Goal: Information Seeking & Learning: Learn about a topic

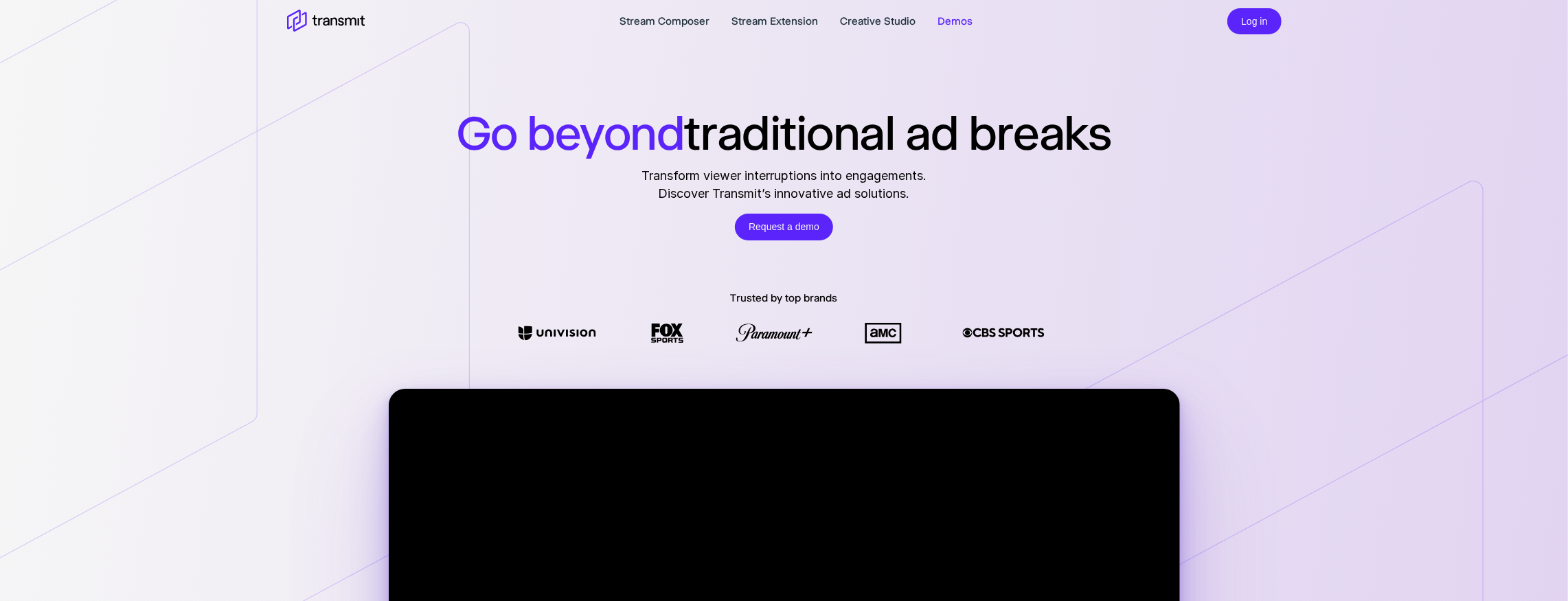
click at [958, 24] on link "Demos" at bounding box center [956, 21] width 35 height 16
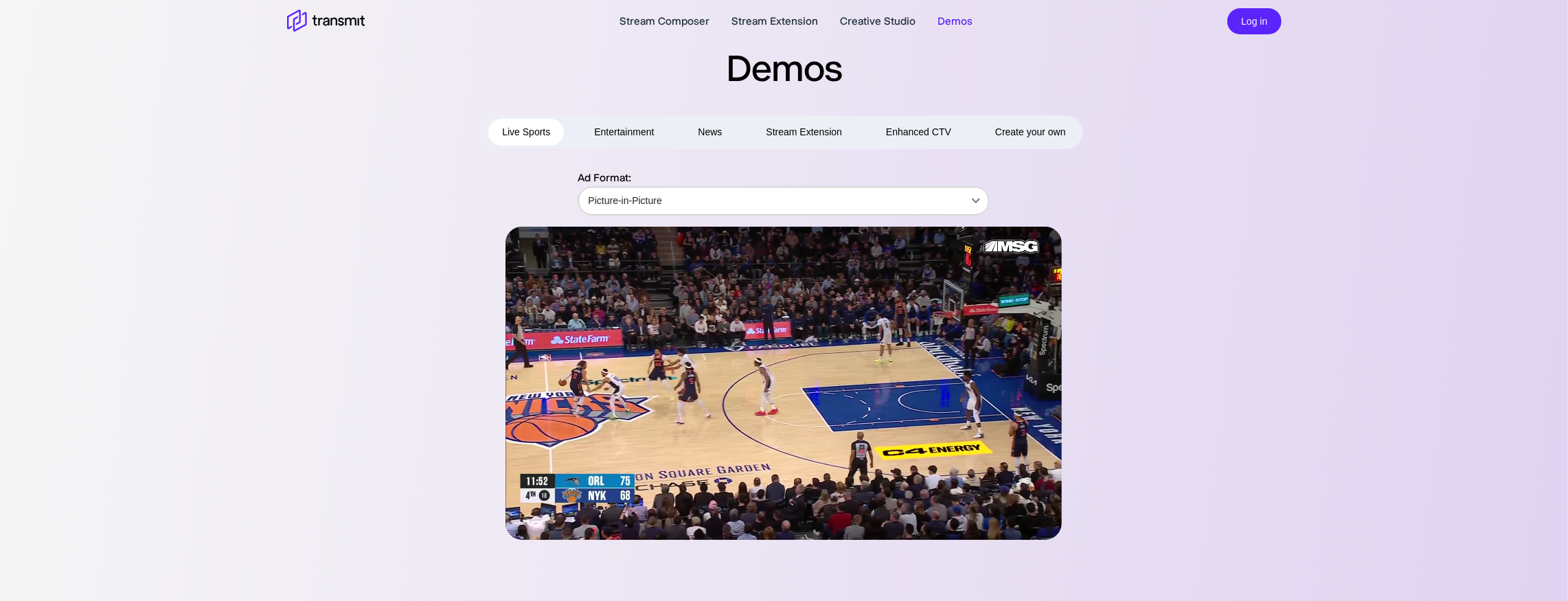
click at [722, 196] on body "Stream Composer Stream Extension Creative Studio Demos Log in Demos Live Sports…" at bounding box center [784, 300] width 1568 height 601
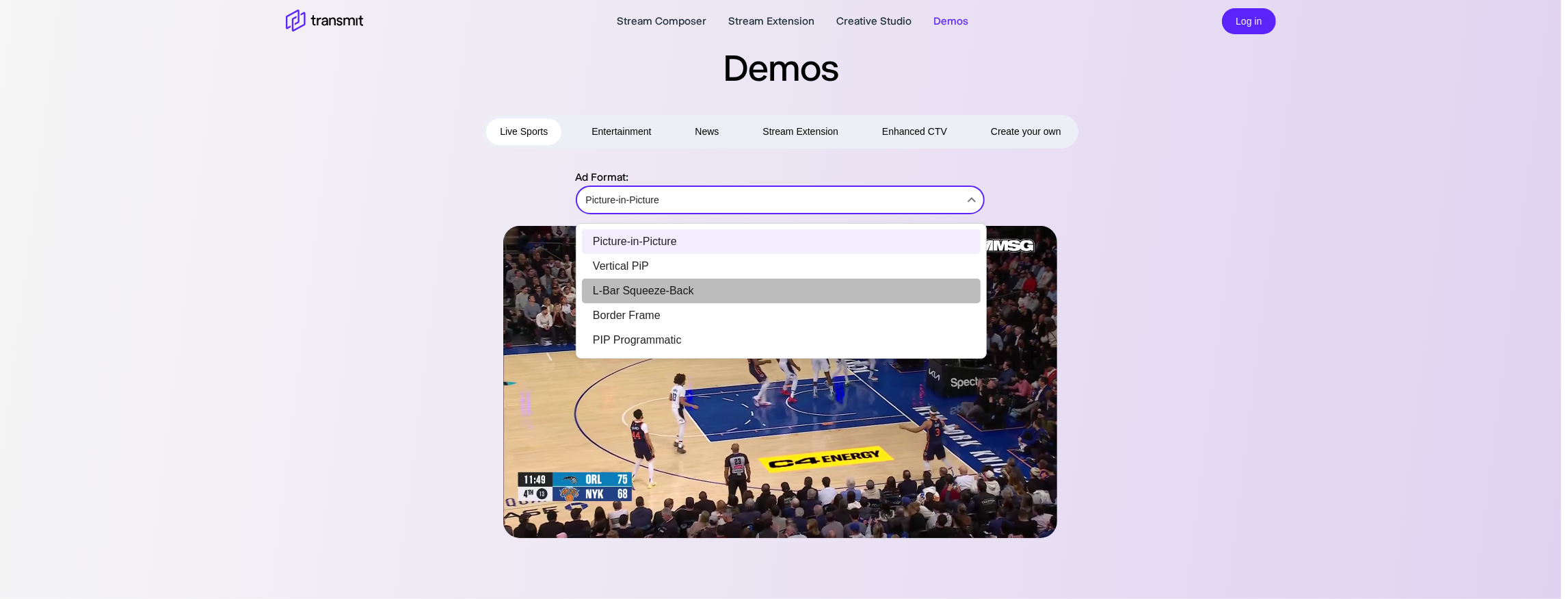
click at [753, 289] on li "L-Bar Squeeze-Back" at bounding box center [781, 291] width 399 height 25
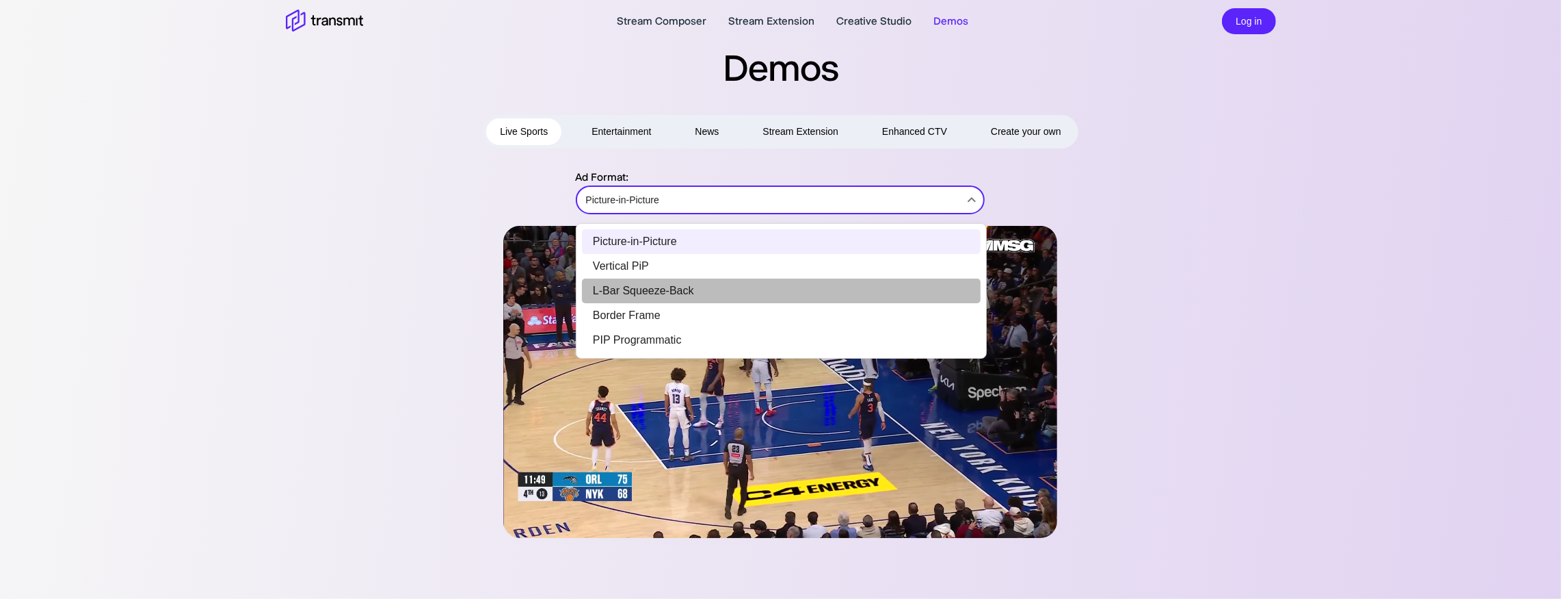
type input "L-Bar Squeeze-Back"
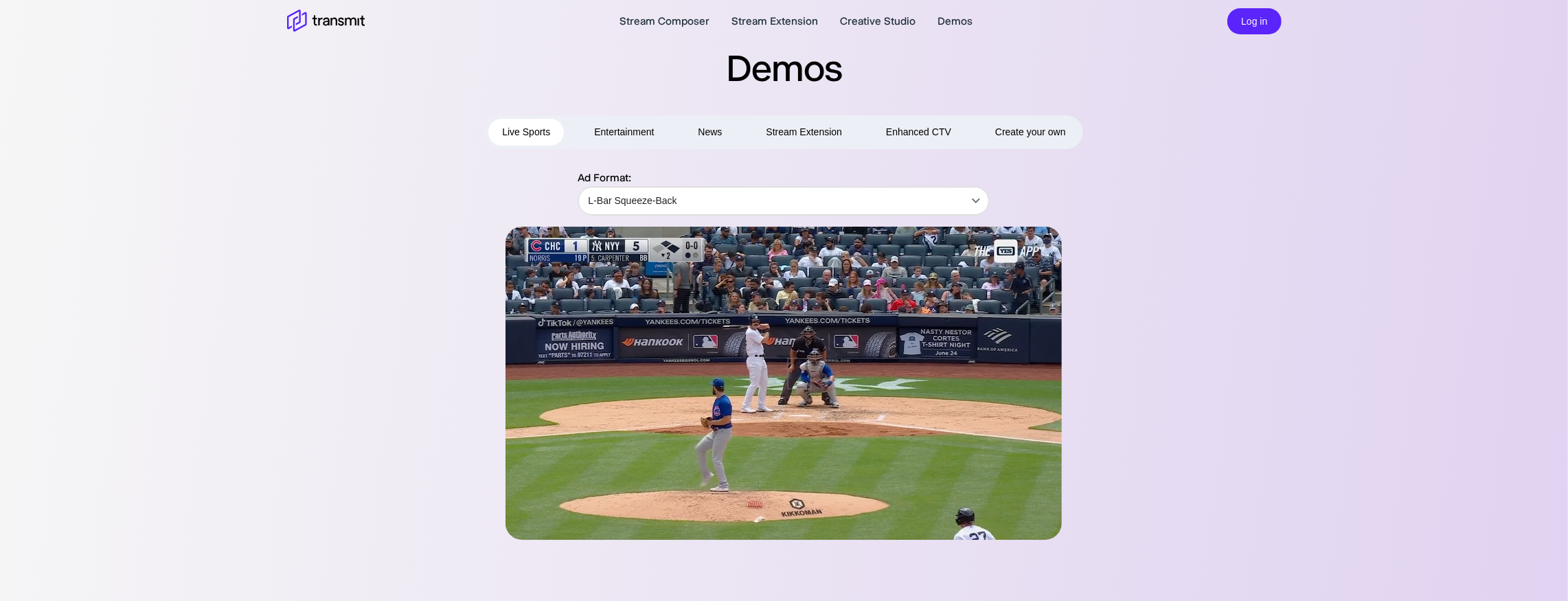
drag, startPoint x: 917, startPoint y: 128, endPoint x: 917, endPoint y: 137, distance: 9.0
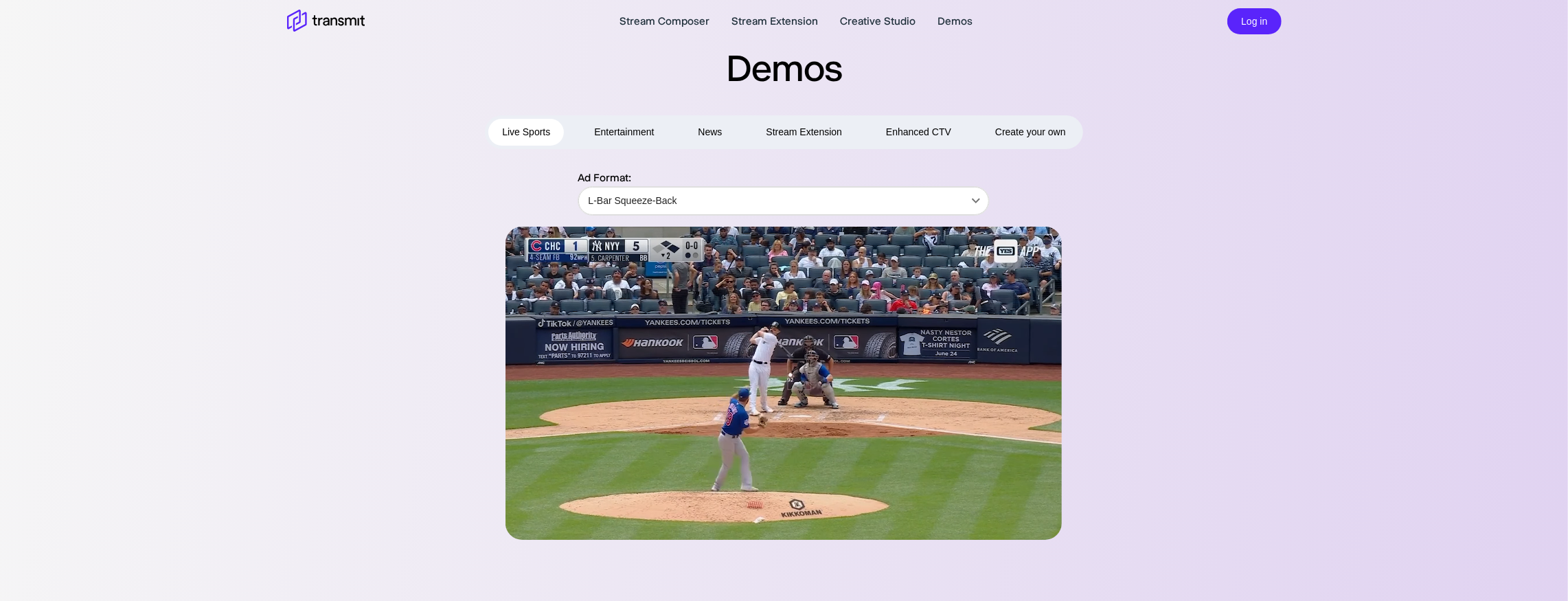
click at [917, 128] on button "Enhanced CTV" at bounding box center [919, 132] width 92 height 27
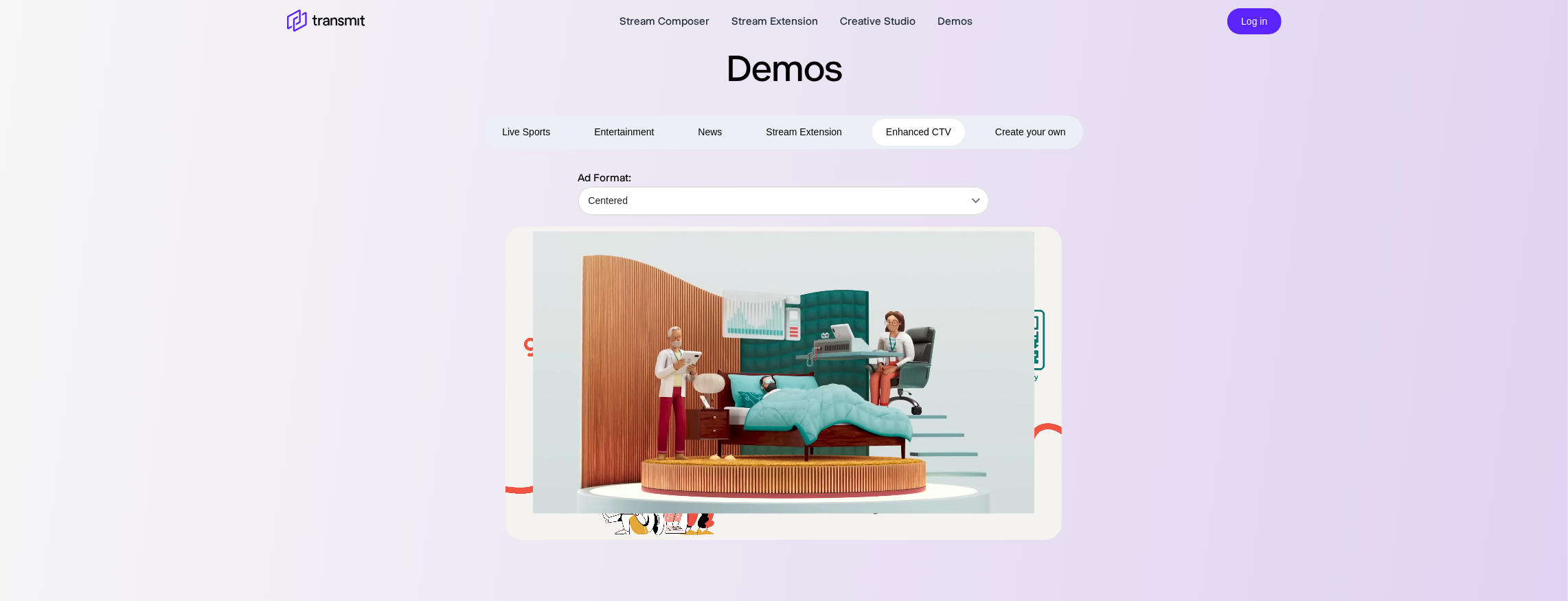
click at [640, 136] on button "Entertainment" at bounding box center [624, 132] width 87 height 27
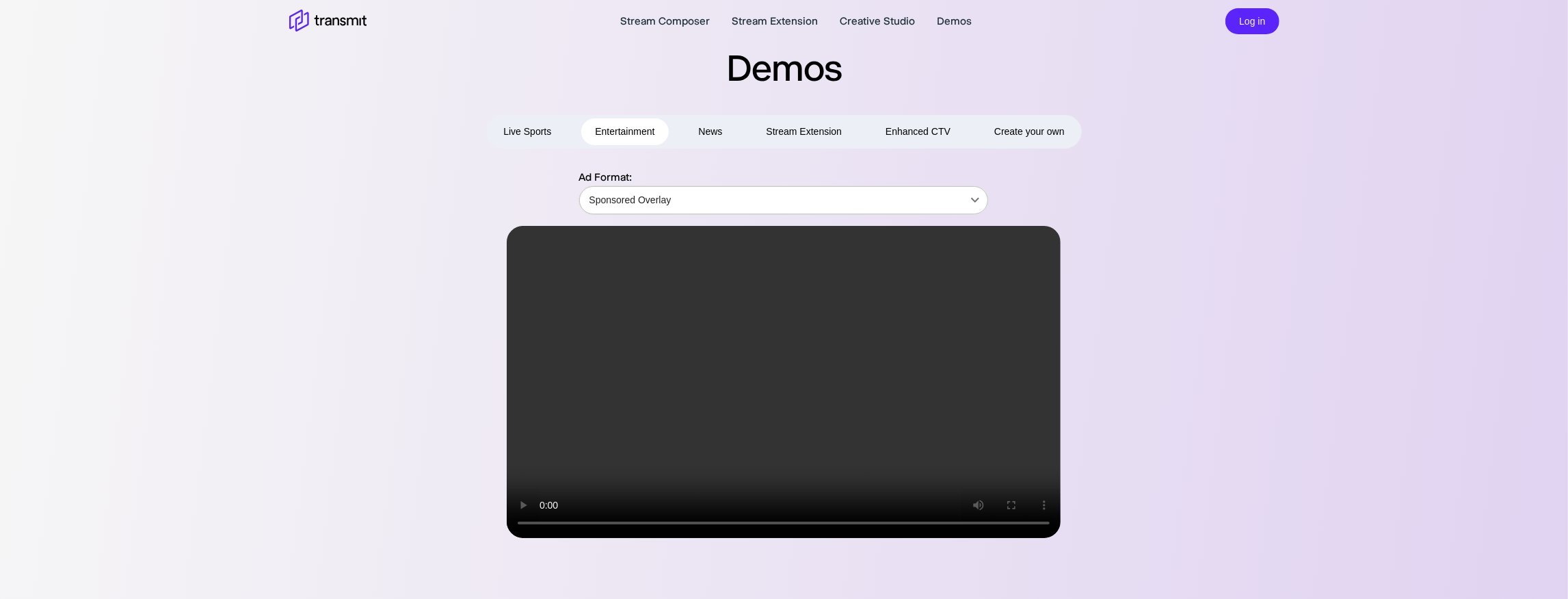
click at [686, 206] on body "Stream Composer Stream Extension Creative Studio Demos Log in Demos Live Sports…" at bounding box center [784, 300] width 1568 height 599
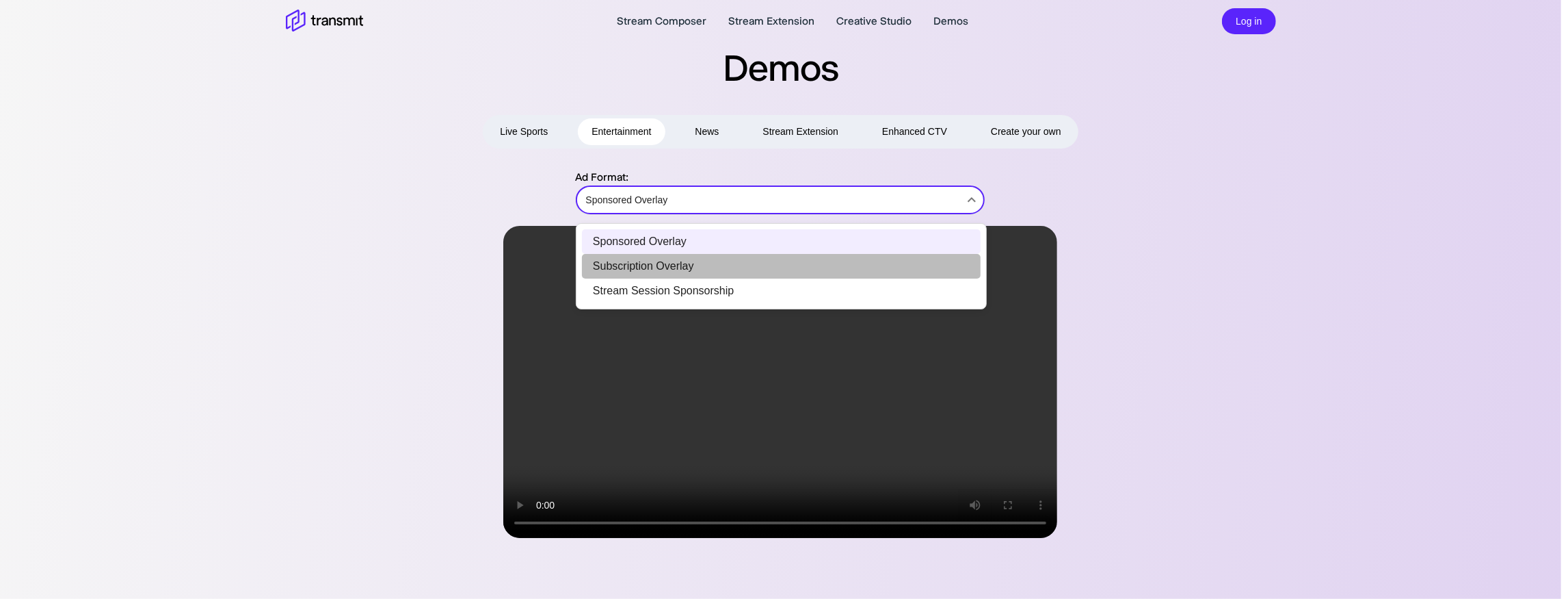
click at [664, 264] on li "Subscription Overlay" at bounding box center [781, 267] width 399 height 25
type input "Subscription Overlay"
